Goal: Check status: Check status

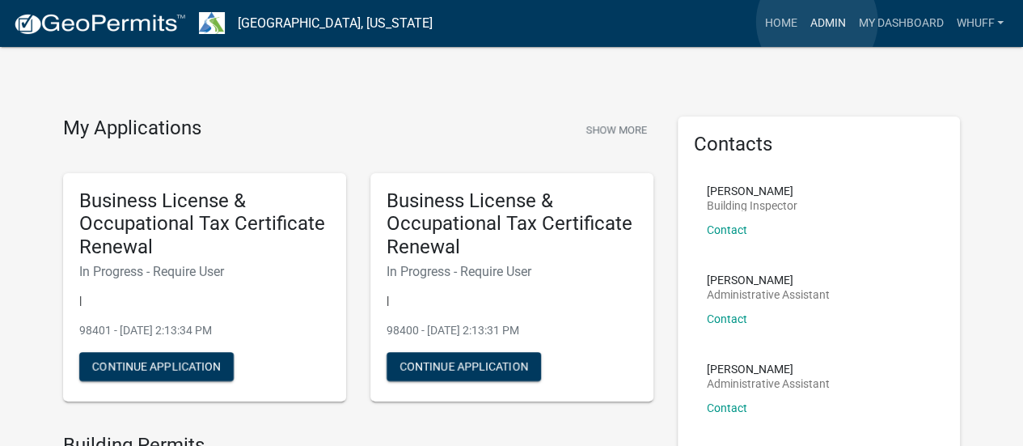
click at [817, 22] on link "Admin" at bounding box center [827, 23] width 49 height 31
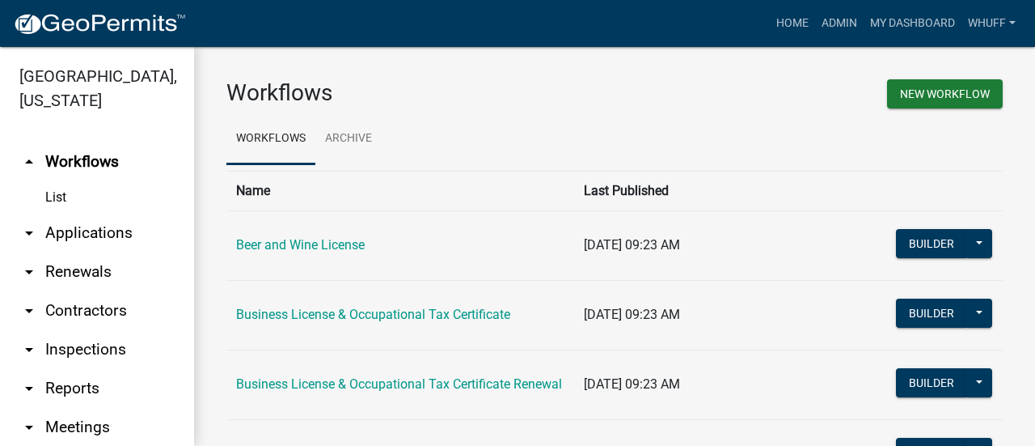
click at [110, 243] on link "arrow_drop_down Applications" at bounding box center [97, 233] width 194 height 39
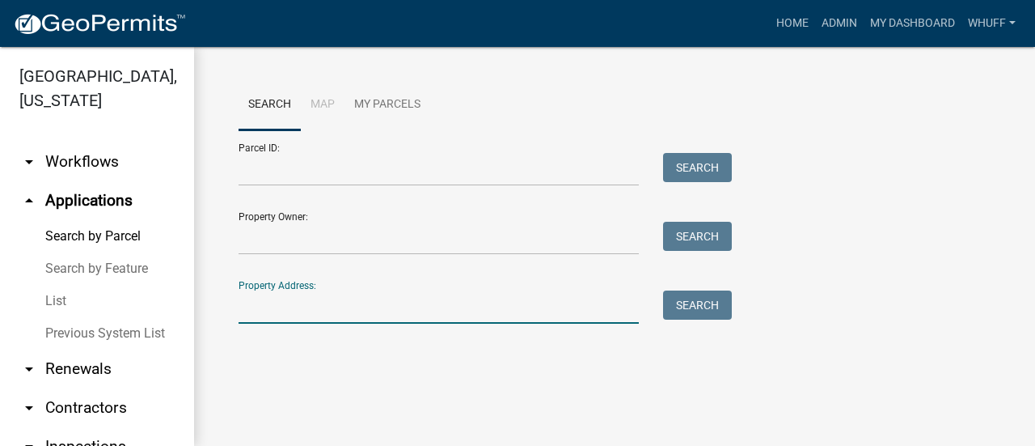
click at [469, 302] on input "Property Address:" at bounding box center [439, 306] width 400 height 33
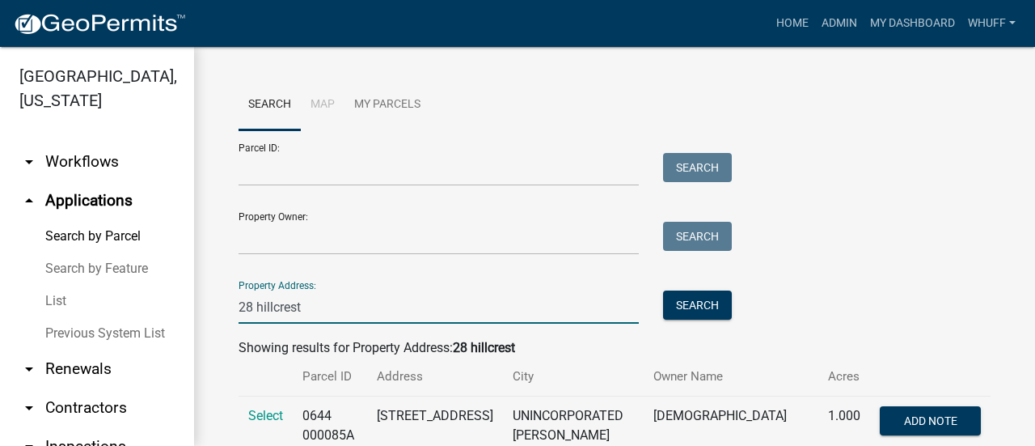
scroll to position [112, 0]
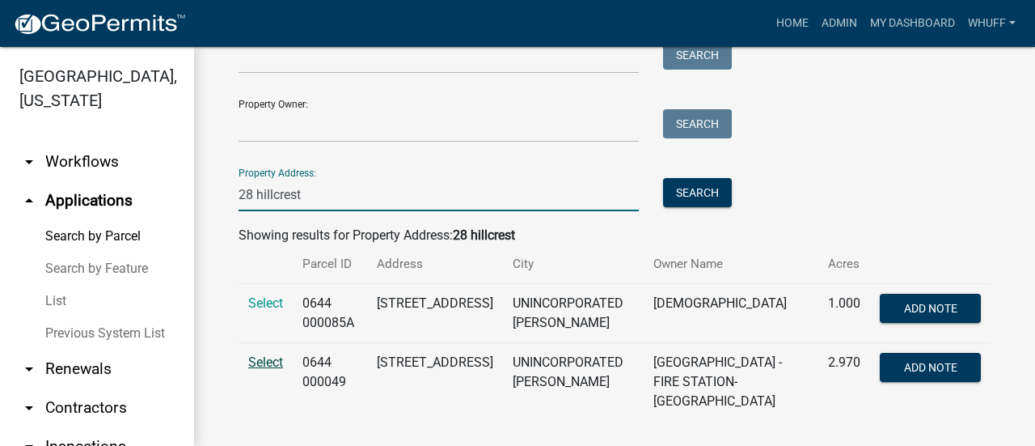
type input "28 hillcrest"
click at [262, 361] on span "Select" at bounding box center [265, 361] width 35 height 15
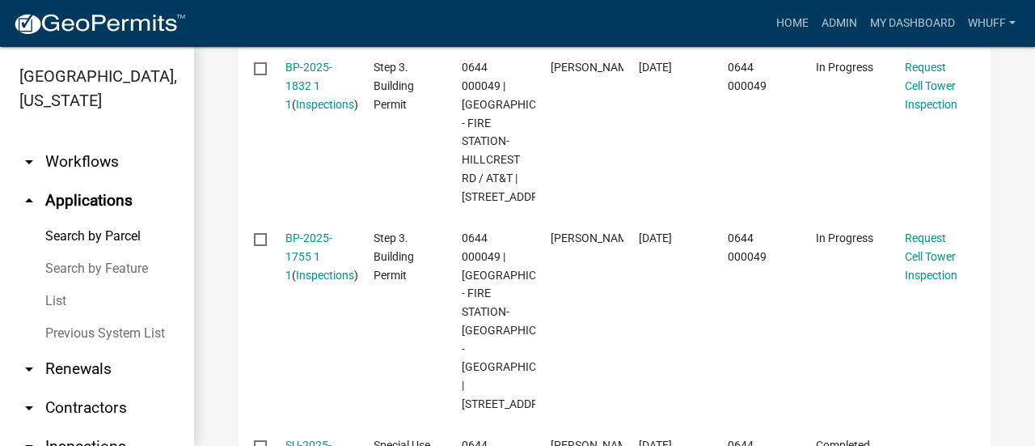
scroll to position [967, 0]
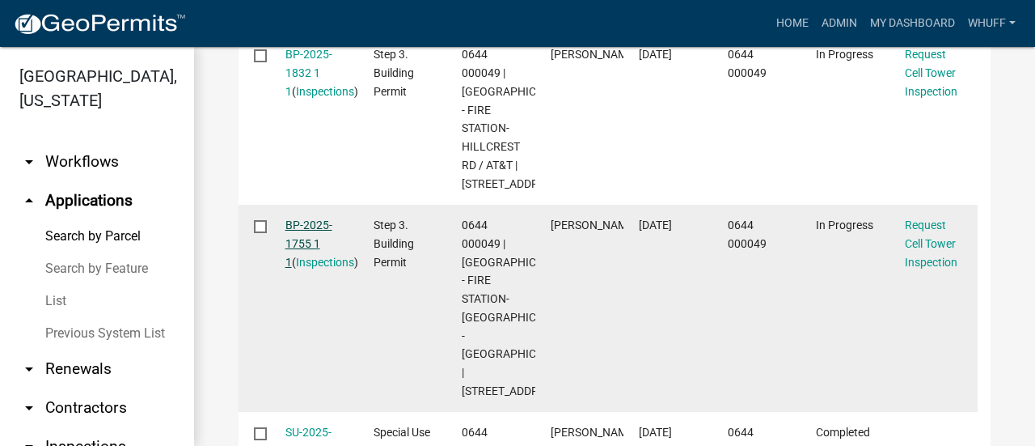
click at [307, 269] on link "BP-2025-1755 1 1" at bounding box center [309, 243] width 47 height 50
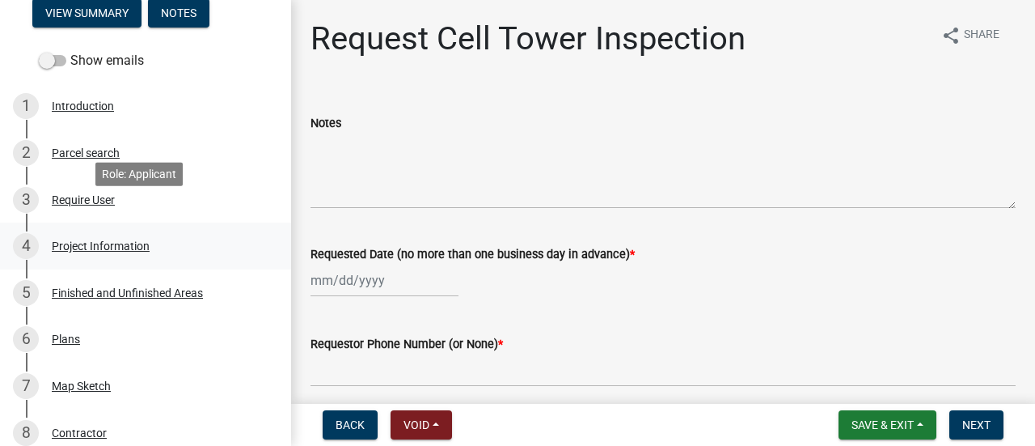
scroll to position [174, 0]
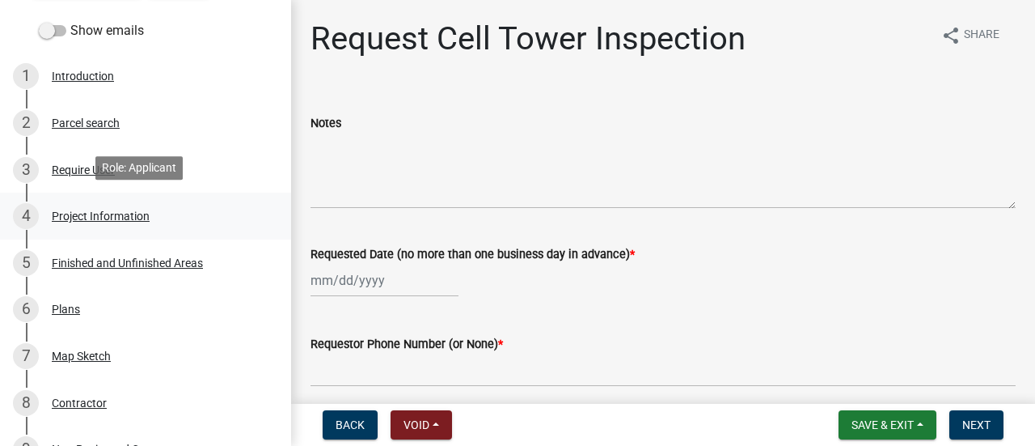
click at [104, 231] on link "4 Project Information" at bounding box center [145, 216] width 291 height 47
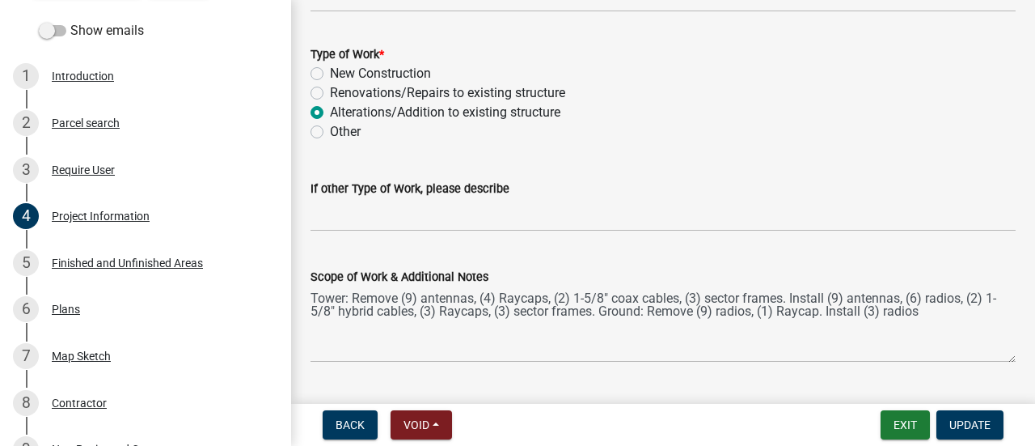
scroll to position [1431, 0]
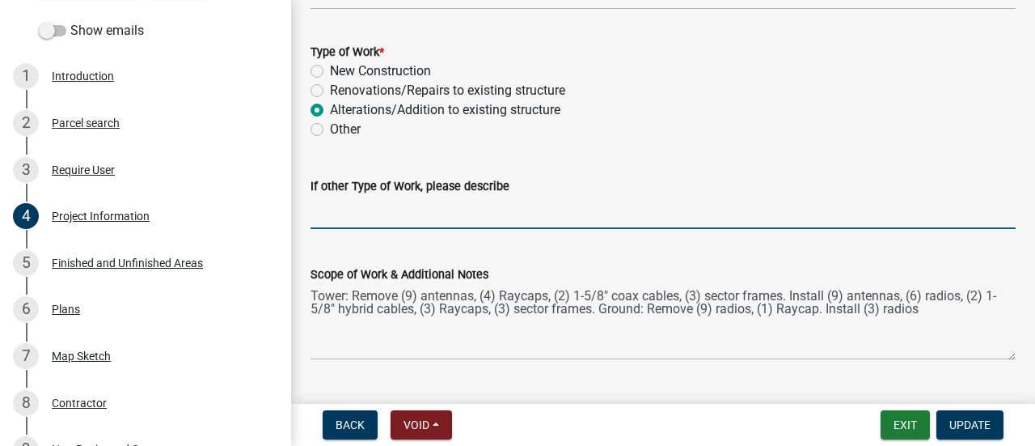
click at [721, 202] on input "If other Type of Work, please describe" at bounding box center [663, 212] width 705 height 33
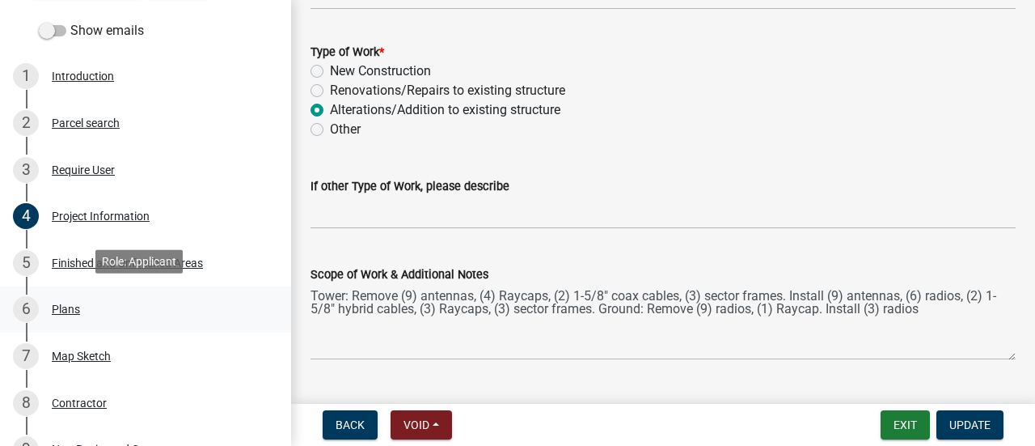
click at [90, 320] on link "6 Plans" at bounding box center [145, 309] width 291 height 47
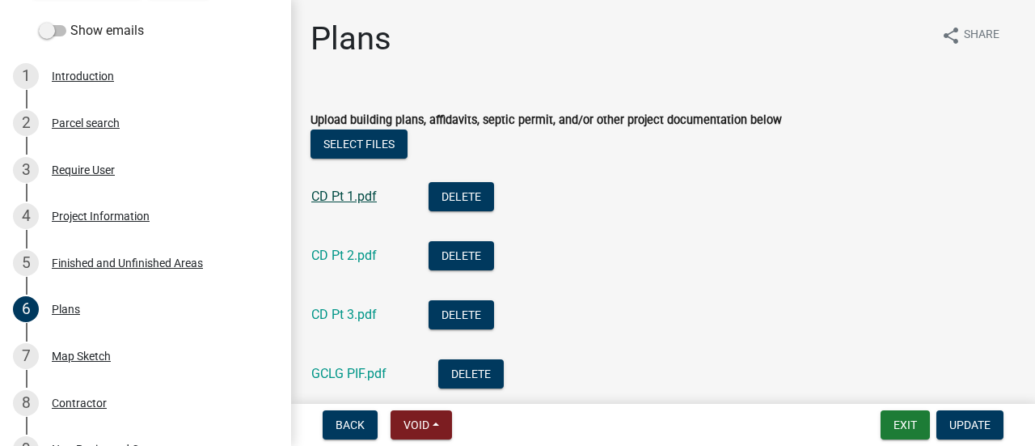
click at [349, 202] on link "CD Pt 1.pdf" at bounding box center [344, 195] width 66 height 15
